Goal: Task Accomplishment & Management: Use online tool/utility

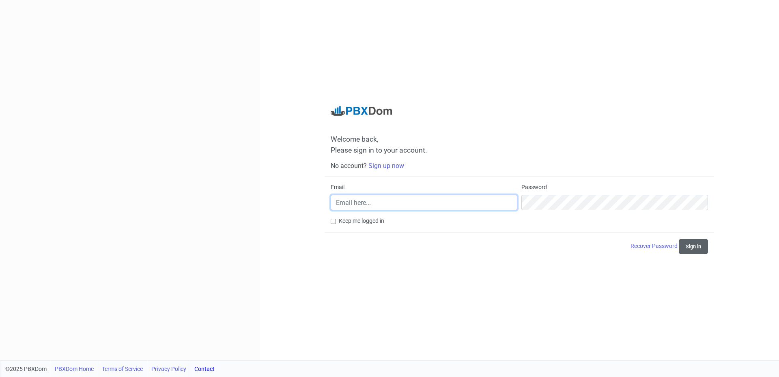
type input "[EMAIL_ADDRESS][DOMAIN_NAME]"
click at [691, 249] on button "Sign in" at bounding box center [693, 246] width 29 height 15
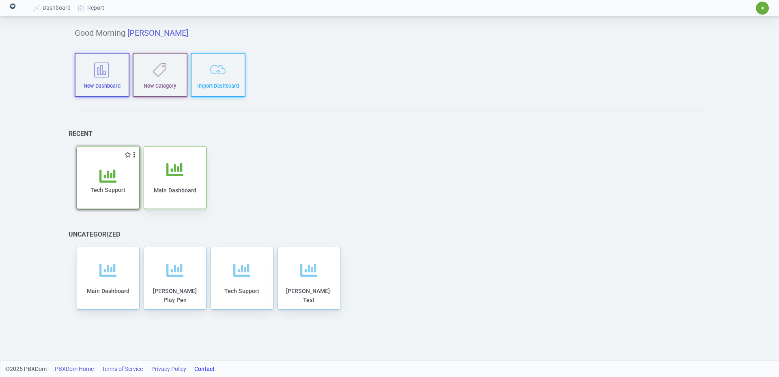
click at [108, 163] on div "Tech Support" at bounding box center [108, 184] width 62 height 50
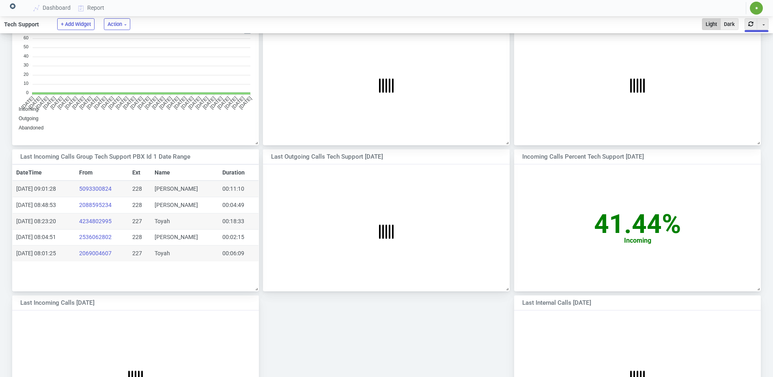
scroll to position [117, 240]
